Goal: Information Seeking & Learning: Find specific fact

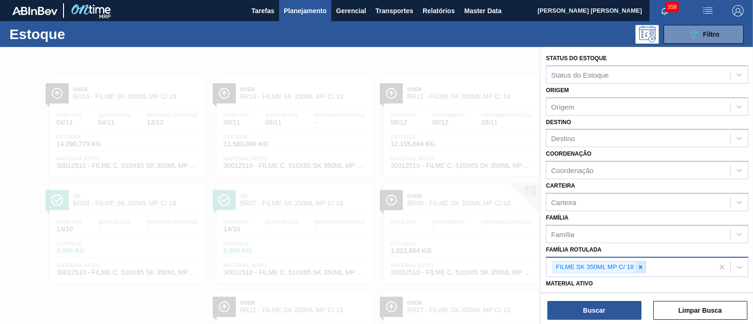
scroll to position [58, 0]
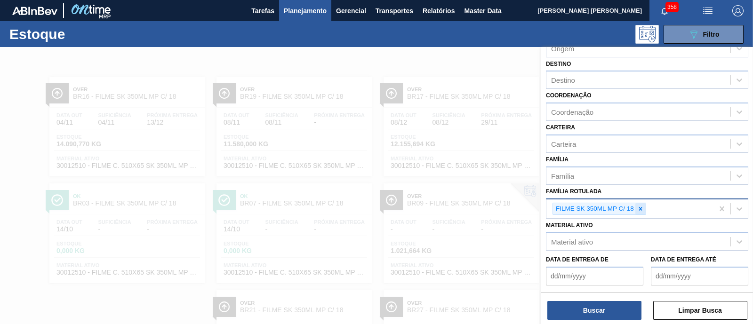
click at [645, 212] on div at bounding box center [641, 209] width 10 height 12
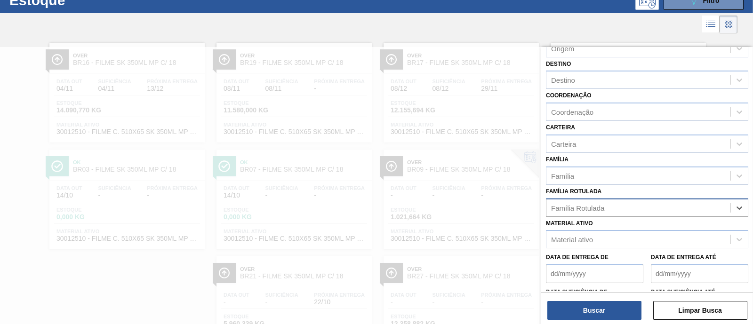
click at [645, 212] on div "Família Rotulada" at bounding box center [639, 208] width 184 height 14
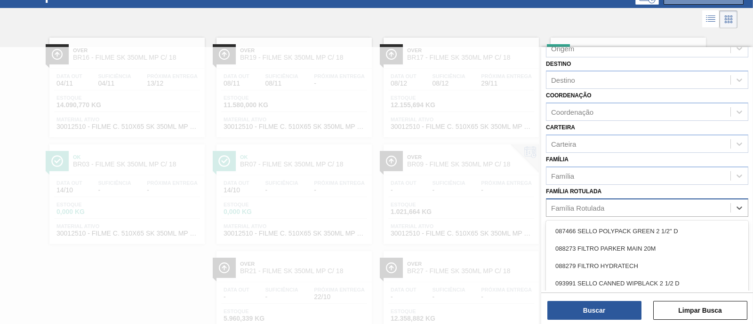
scroll to position [39, 0]
paste Rotulada "FILME SK 269ML MP C/15"
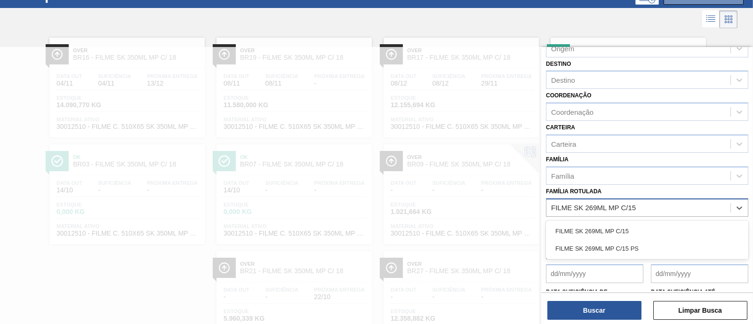
type Rotulada "FILME SK 269ML MP C/15"
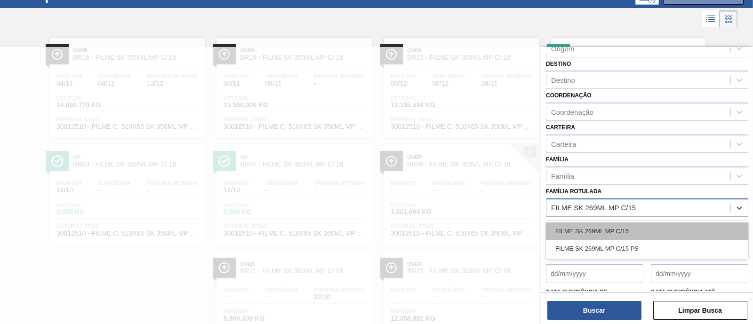
click at [638, 227] on div "FILME SK 269ML MP C/15" at bounding box center [647, 231] width 202 height 17
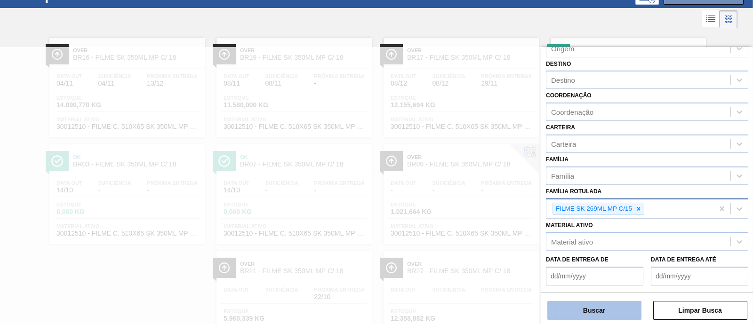
click at [606, 310] on button "Buscar" at bounding box center [595, 310] width 94 height 19
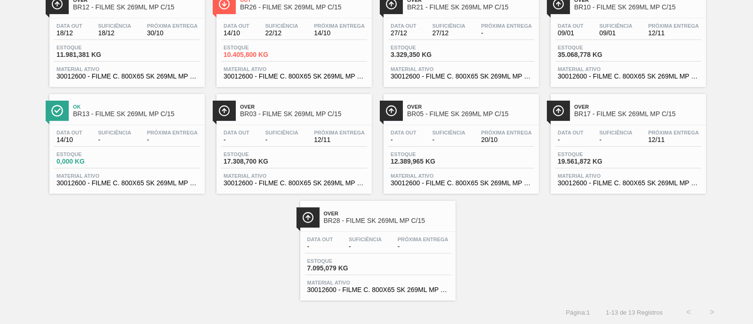
scroll to position [0, 0]
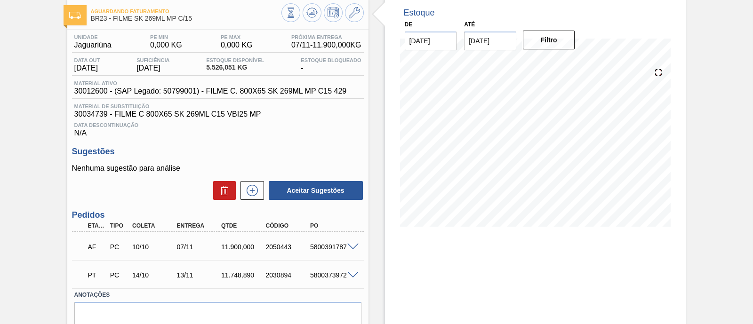
scroll to position [58, 0]
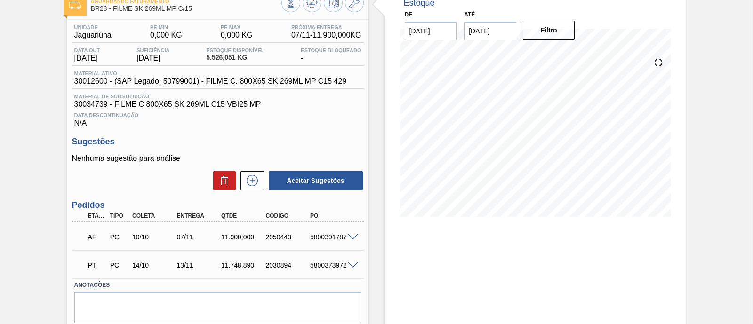
click at [354, 241] on div "5800391787" at bounding box center [332, 238] width 49 height 8
click at [349, 241] on span at bounding box center [353, 237] width 11 height 7
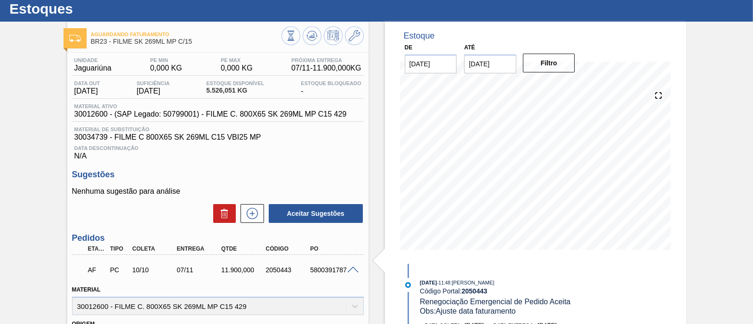
scroll to position [25, 0]
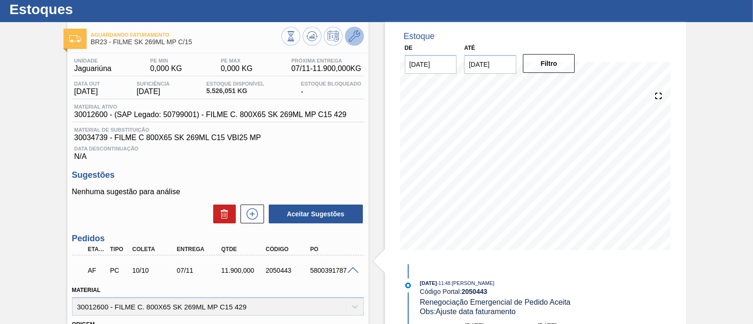
click at [352, 32] on icon at bounding box center [354, 36] width 11 height 11
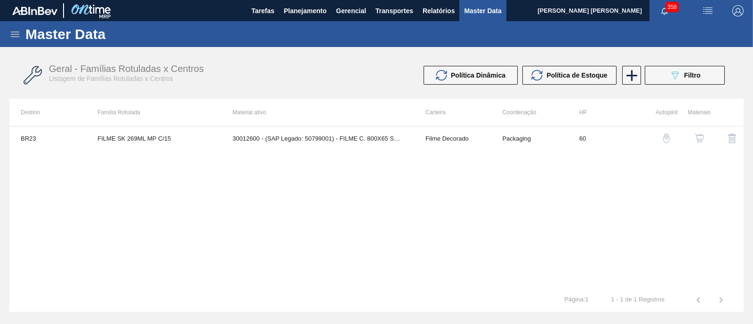
click at [702, 135] on img "button" at bounding box center [699, 138] width 9 height 9
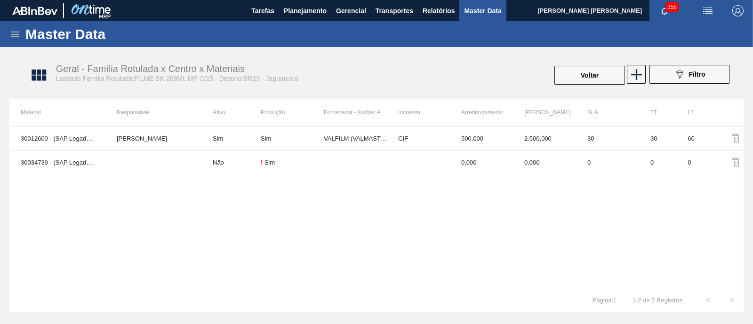
click at [149, 237] on div "30012600 - (SAP Legado: 50799001) - FILME C. 800X65 SK 269ML MP C15 429 [PERSON…" at bounding box center [376, 207] width 735 height 162
